Goal: Information Seeking & Learning: Learn about a topic

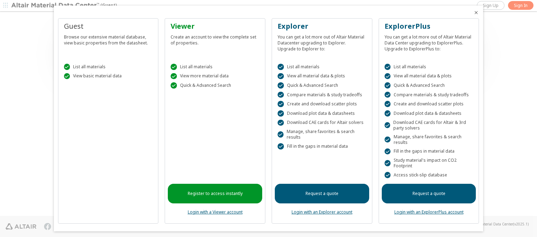
click at [474, 13] on icon "Close" at bounding box center [477, 13] width 6 height 6
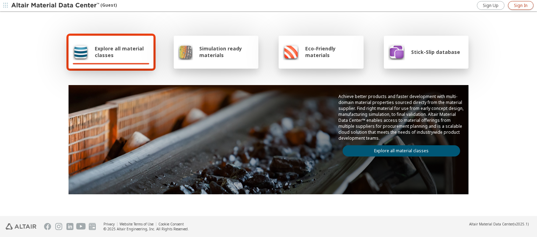
click at [521, 5] on span "Sign In" at bounding box center [521, 6] width 14 height 6
click at [56, 6] on img at bounding box center [55, 5] width 89 height 7
click at [119, 52] on span "Explore all material classes" at bounding box center [122, 51] width 55 height 13
click at [399, 149] on link "Explore all material classes" at bounding box center [402, 150] width 118 height 11
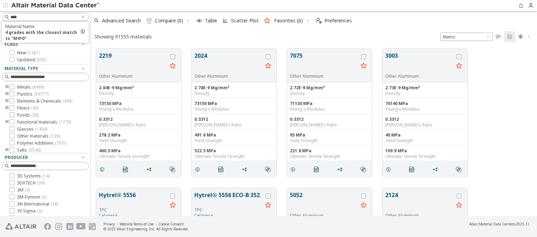
scroll to position [167, 441]
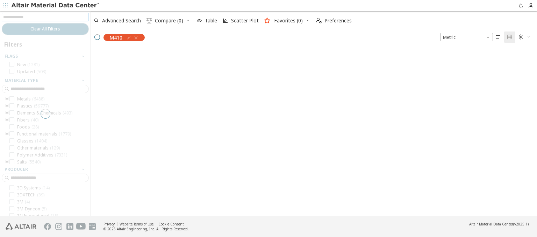
scroll to position [166, 441]
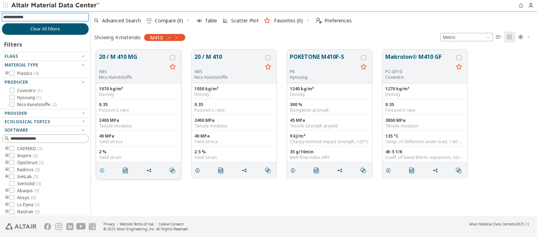
click at [103, 170] on icon "grid" at bounding box center [102, 171] width 6 height 6
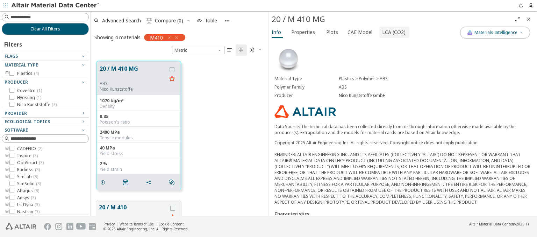
click at [390, 32] on span "LCA (CO2)" at bounding box center [393, 32] width 23 height 11
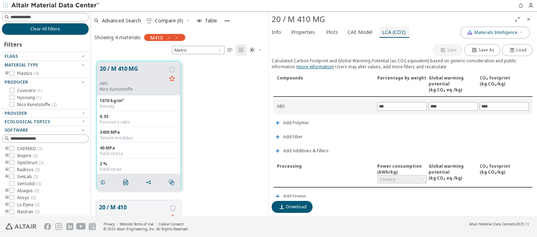
scroll to position [164, 0]
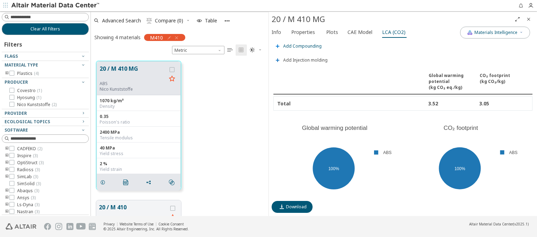
click at [301, 44] on span "Add Compounding" at bounding box center [302, 46] width 38 height 4
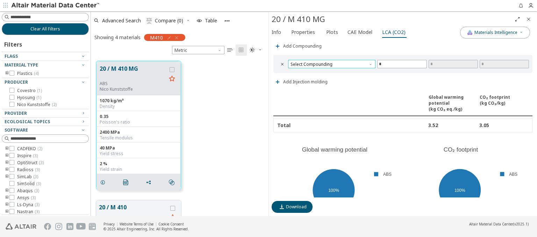
click at [331, 62] on span "Select Compounding" at bounding box center [331, 64] width 87 height 8
click at [399, 19] on span "Country" at bounding box center [401, 15] width 49 height 8
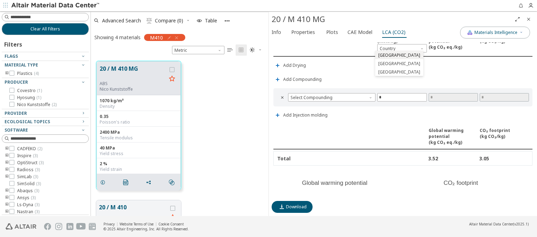
click at [385, 55] on span "Estonia" at bounding box center [399, 55] width 42 height 6
click at [399, 46] on span "Estonia" at bounding box center [402, 48] width 50 height 8
click at [387, 63] on span "Germany" at bounding box center [399, 64] width 42 height 6
click at [399, 46] on span "Germany" at bounding box center [402, 48] width 50 height 8
click at [390, 72] on span "Switzerland" at bounding box center [399, 72] width 42 height 6
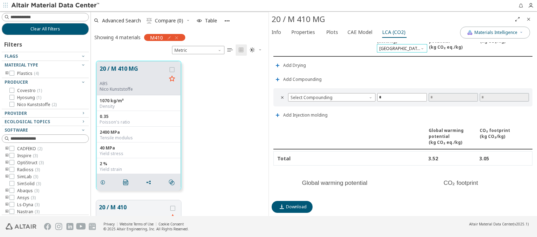
click at [399, 46] on span "Switzerland" at bounding box center [402, 48] width 50 height 8
click at [56, 6] on img at bounding box center [55, 5] width 89 height 7
